Goal: Task Accomplishment & Management: Use online tool/utility

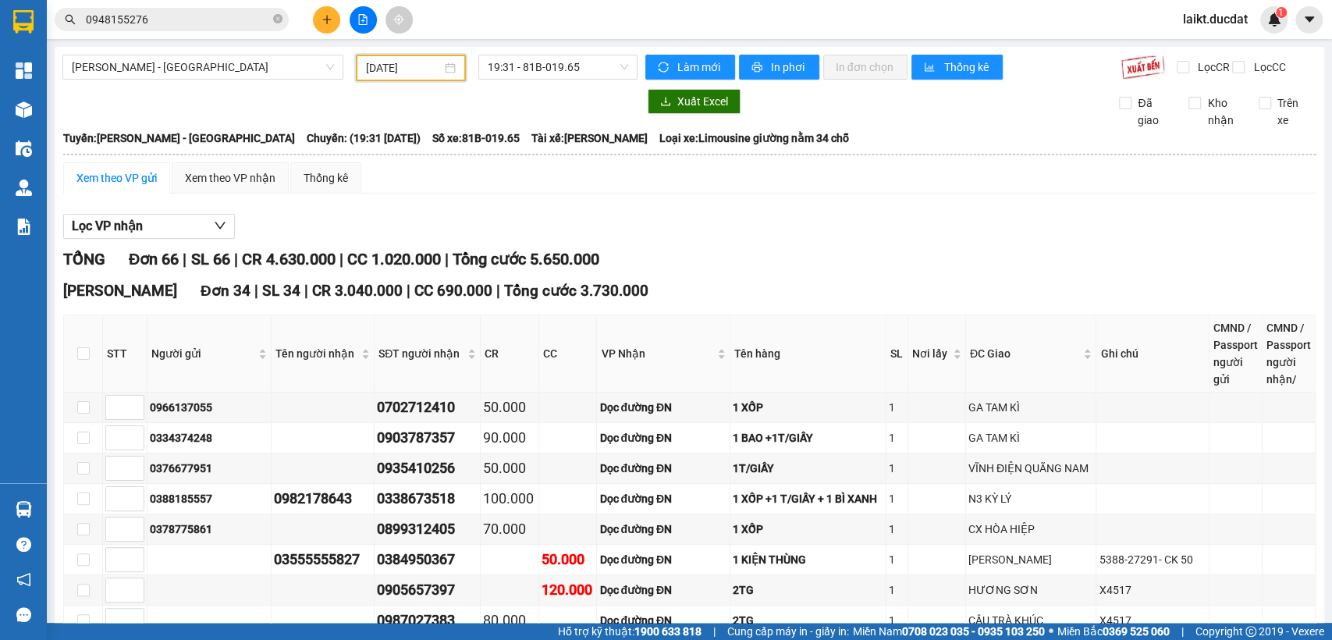
scroll to position [1573, 0]
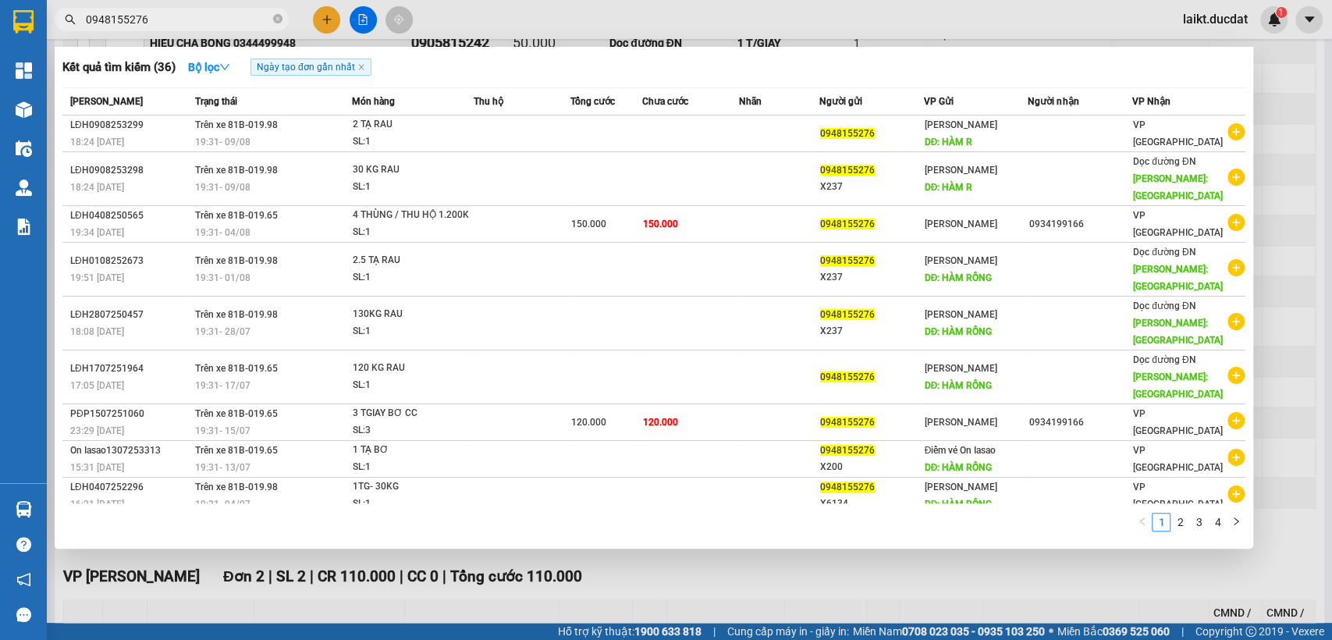
drag, startPoint x: 151, startPoint y: 15, endPoint x: 90, endPoint y: 21, distance: 61.2
click at [90, 21] on input "0948155276" at bounding box center [178, 19] width 184 height 17
paste input "0399623479"
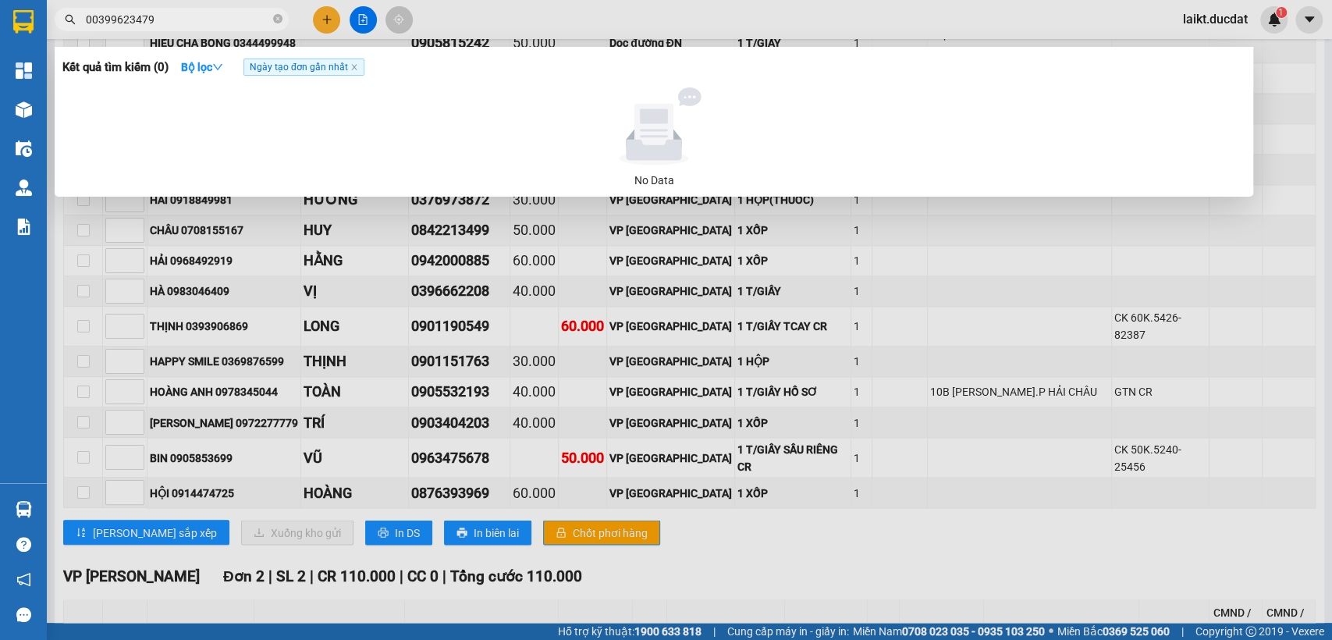
click at [89, 23] on input "00399623479" at bounding box center [178, 19] width 184 height 17
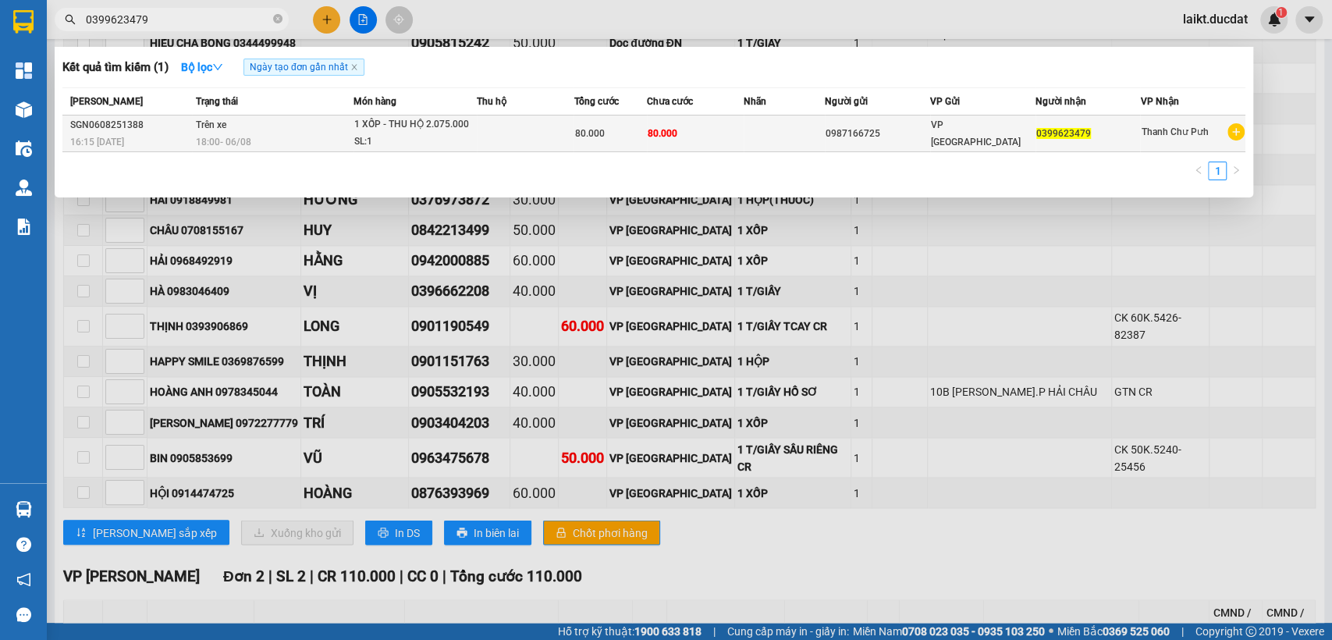
type input "0399623479"
click at [383, 140] on div "SL: 1" at bounding box center [412, 141] width 117 height 17
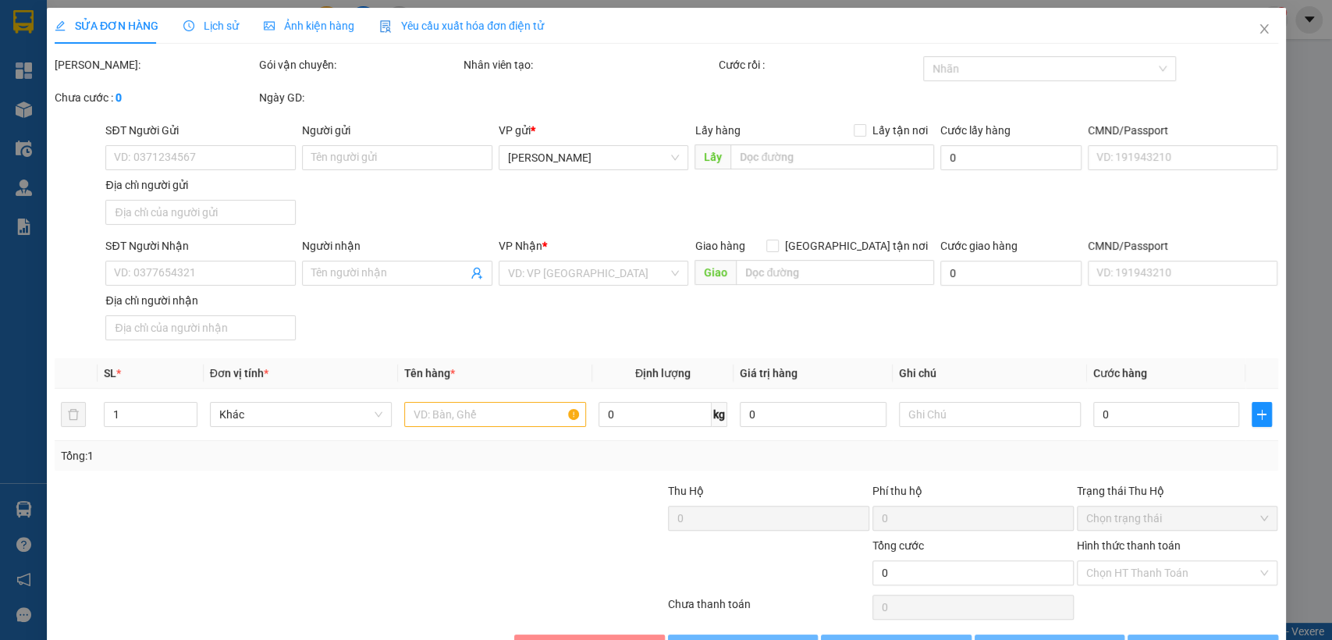
type input "0987166725"
type input "0399623479"
type input "80.000"
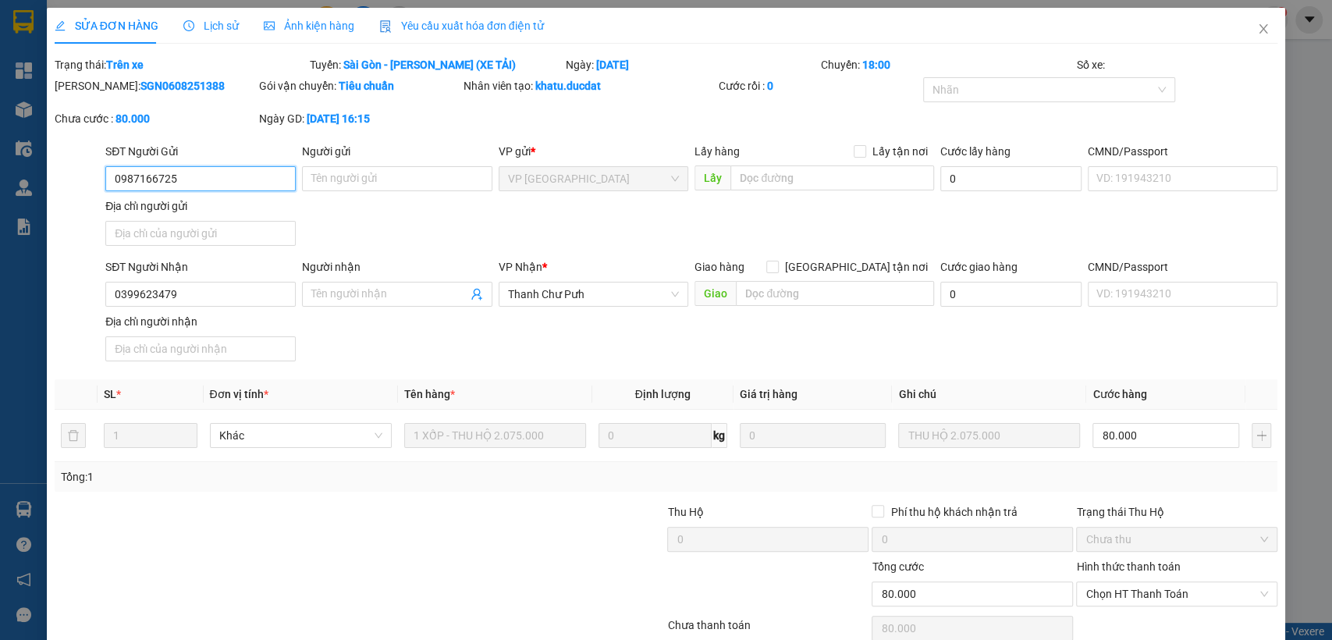
drag, startPoint x: 184, startPoint y: 183, endPoint x: 108, endPoint y: 176, distance: 76.0
click at [108, 176] on input "0987166725" at bounding box center [200, 178] width 190 height 25
click at [1260, 33] on icon "close" at bounding box center [1264, 28] width 9 height 9
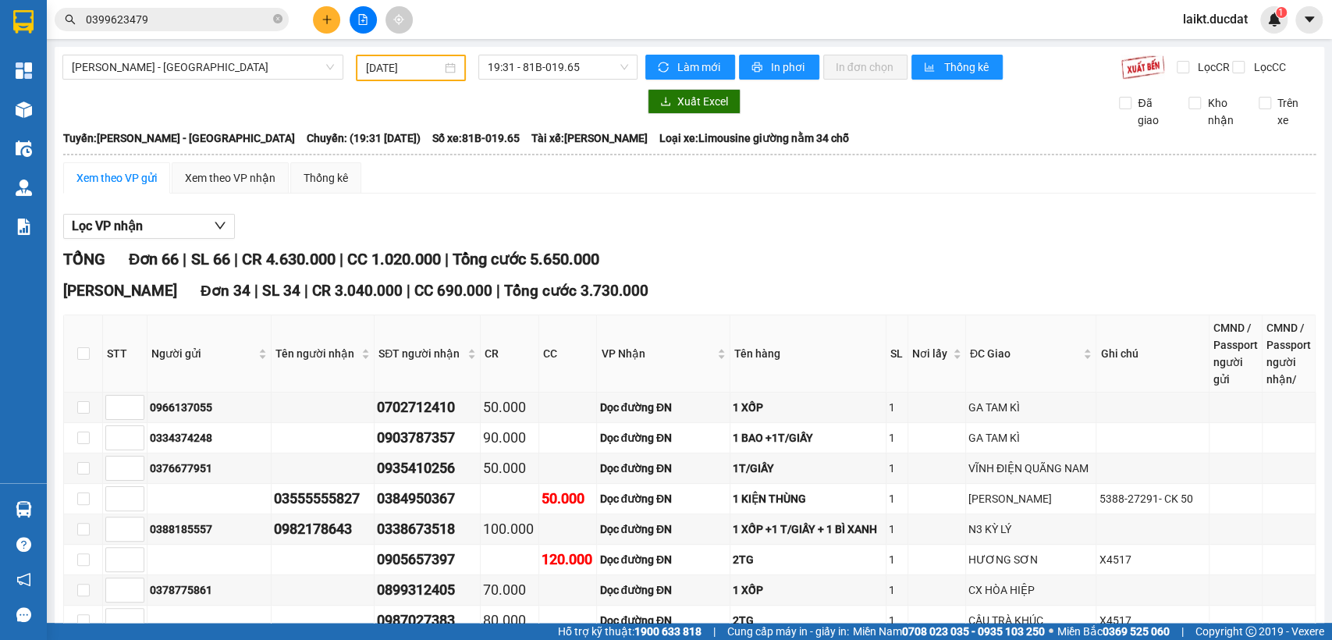
click at [943, 106] on div "Xuất Excel" at bounding box center [869, 101] width 448 height 25
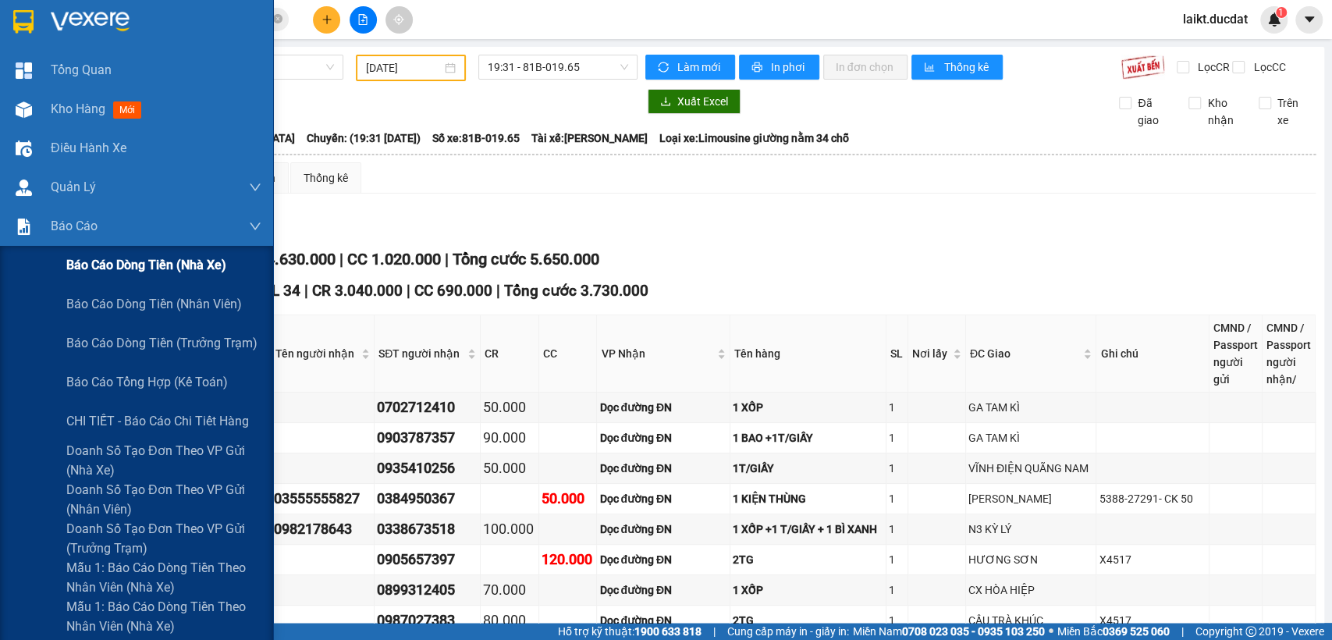
click at [150, 261] on span "Báo cáo dòng tiền (nhà xe)" at bounding box center [146, 265] width 160 height 20
